Goal: Transaction & Acquisition: Obtain resource

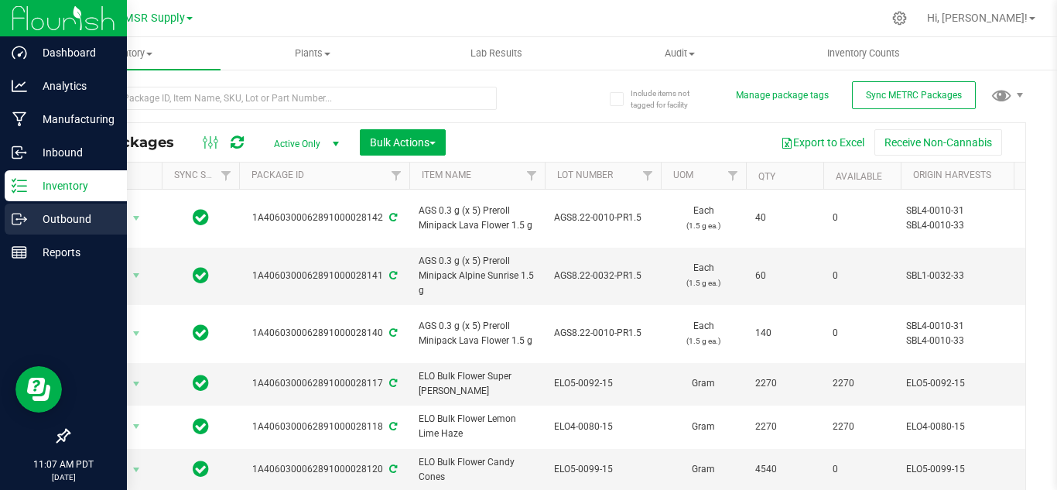
click at [69, 211] on p "Outbound" at bounding box center [73, 219] width 93 height 19
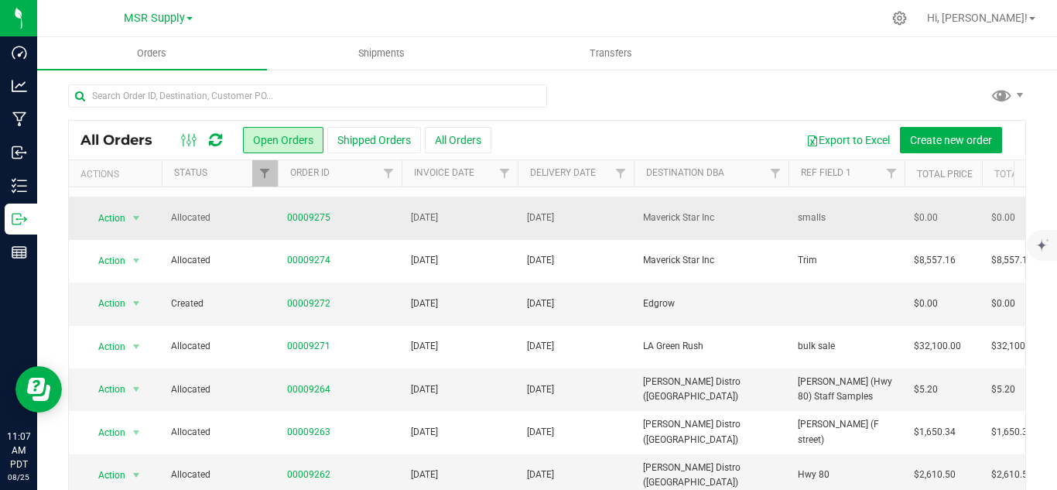
scroll to position [559, 0]
click at [460, 134] on button "All Orders" at bounding box center [458, 140] width 67 height 26
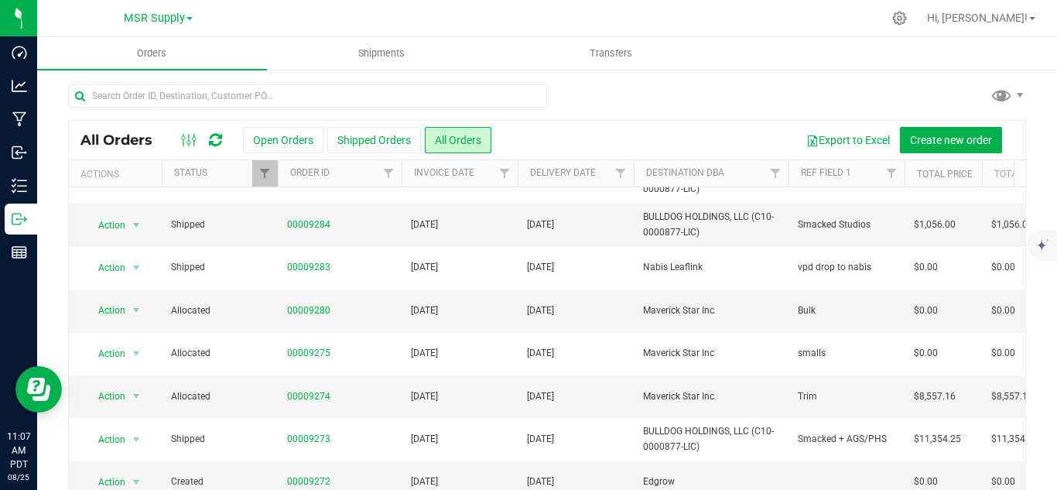
scroll to position [542, 0]
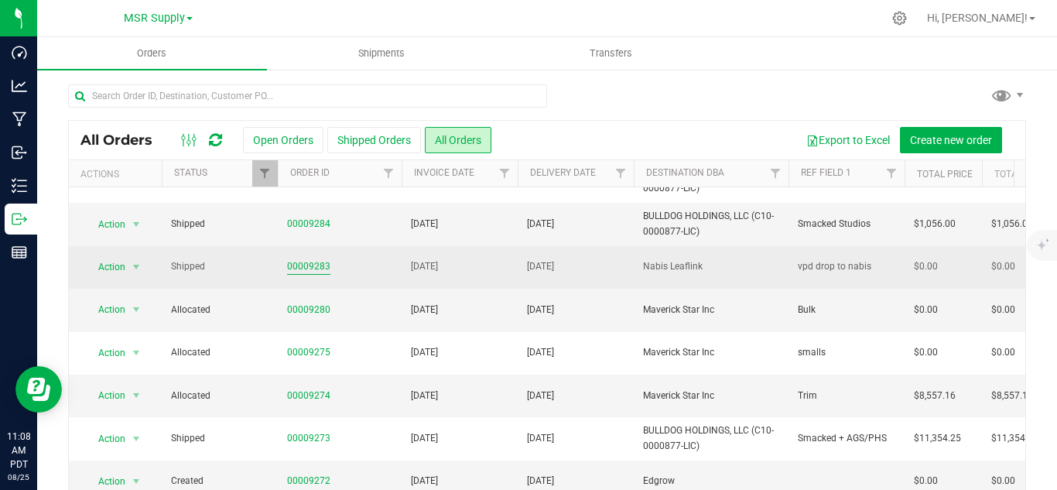
click at [309, 272] on link "00009283" at bounding box center [308, 266] width 43 height 15
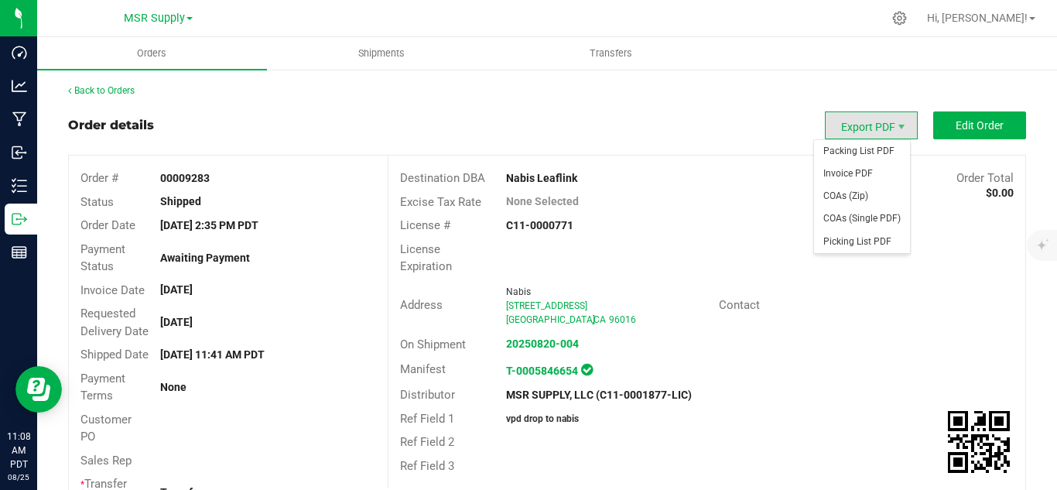
click at [849, 128] on span "Export PDF" at bounding box center [871, 125] width 93 height 28
click at [853, 148] on span "Packing List PDF" at bounding box center [862, 151] width 96 height 22
